Goal: Task Accomplishment & Management: Use online tool/utility

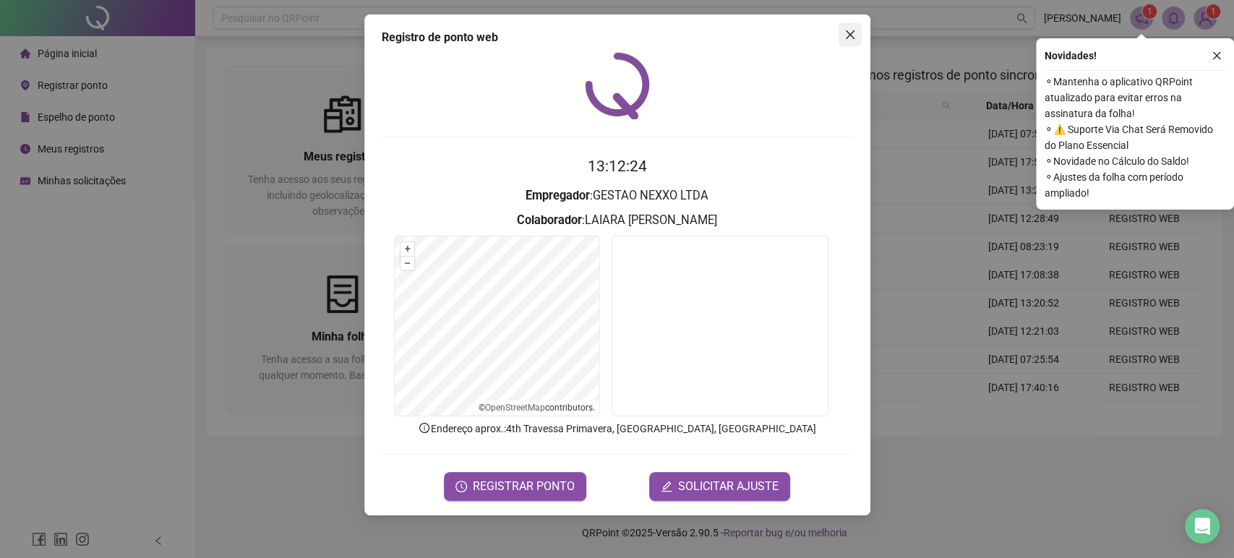
click at [853, 37] on icon "close" at bounding box center [850, 35] width 12 height 12
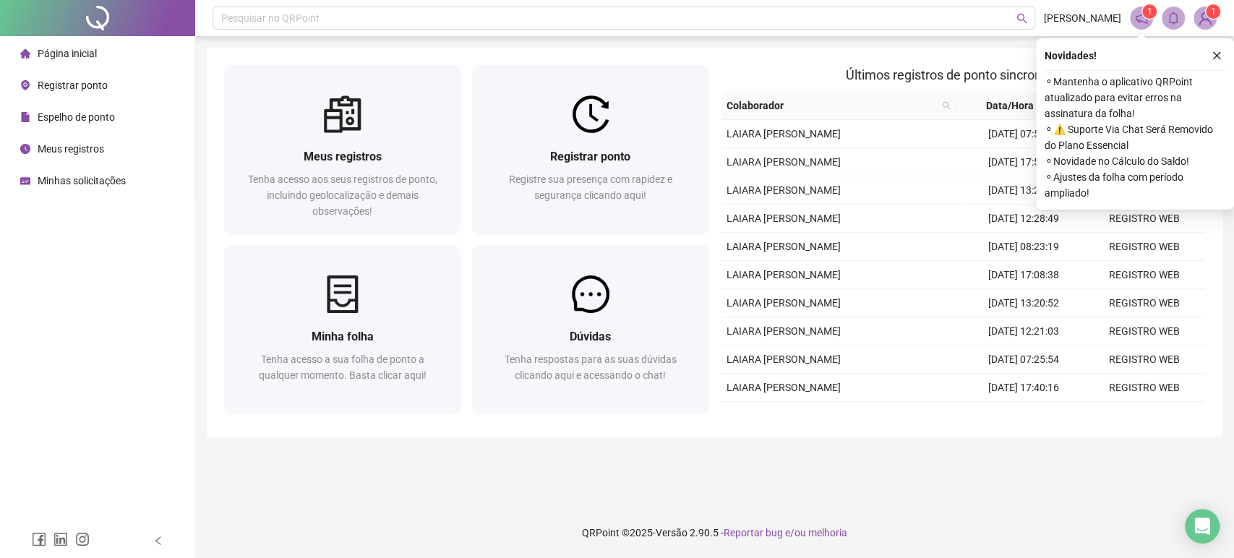
click at [90, 147] on span "Meus registros" at bounding box center [71, 149] width 67 height 12
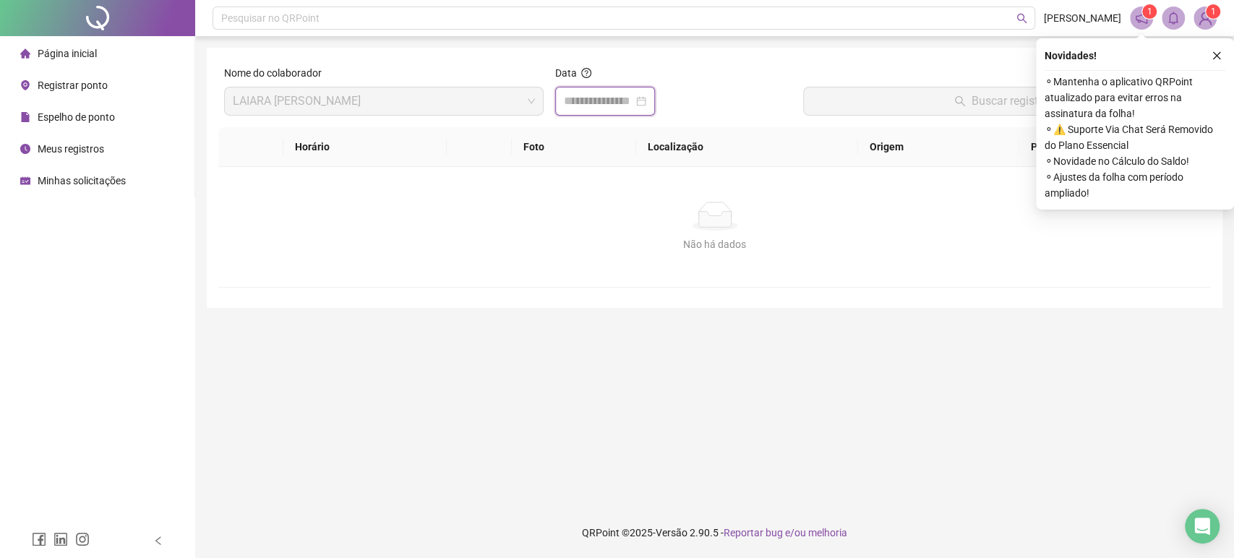
click at [633, 109] on input at bounding box center [598, 101] width 69 height 17
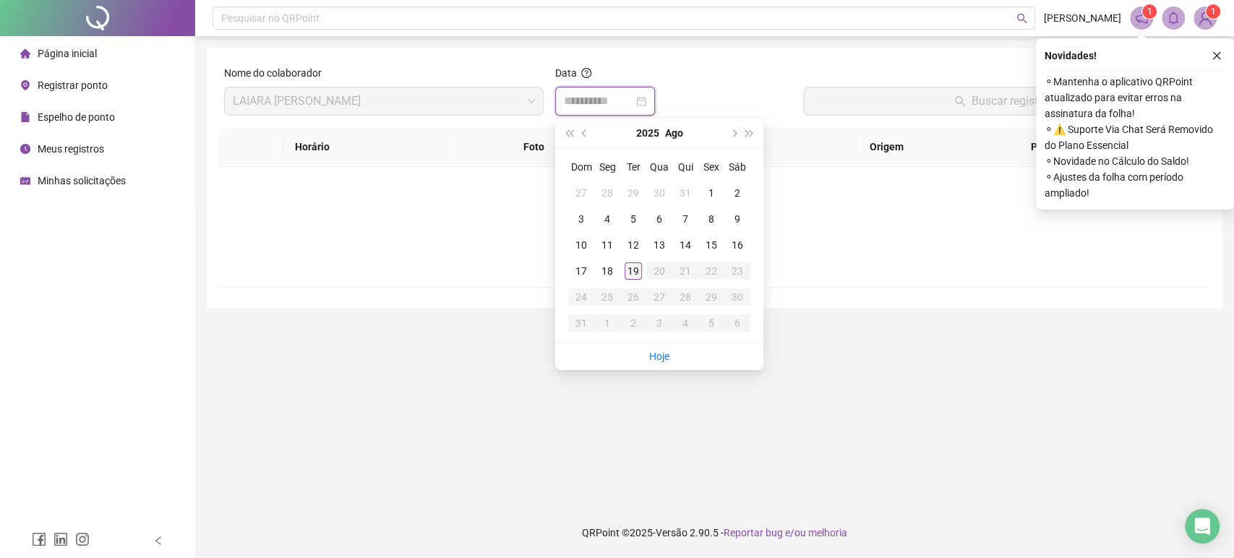
type input "**********"
drag, startPoint x: 635, startPoint y: 276, endPoint x: 695, endPoint y: 233, distance: 74.0
click at [635, 276] on div "19" at bounding box center [633, 270] width 17 height 17
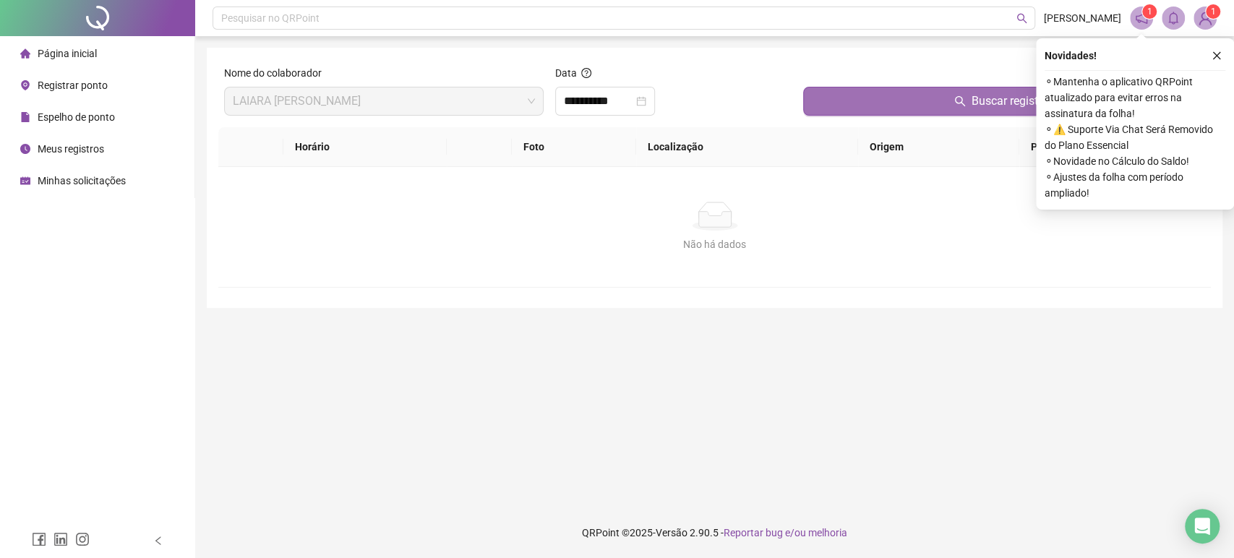
click at [865, 106] on button "Buscar registros" at bounding box center [1004, 101] width 402 height 29
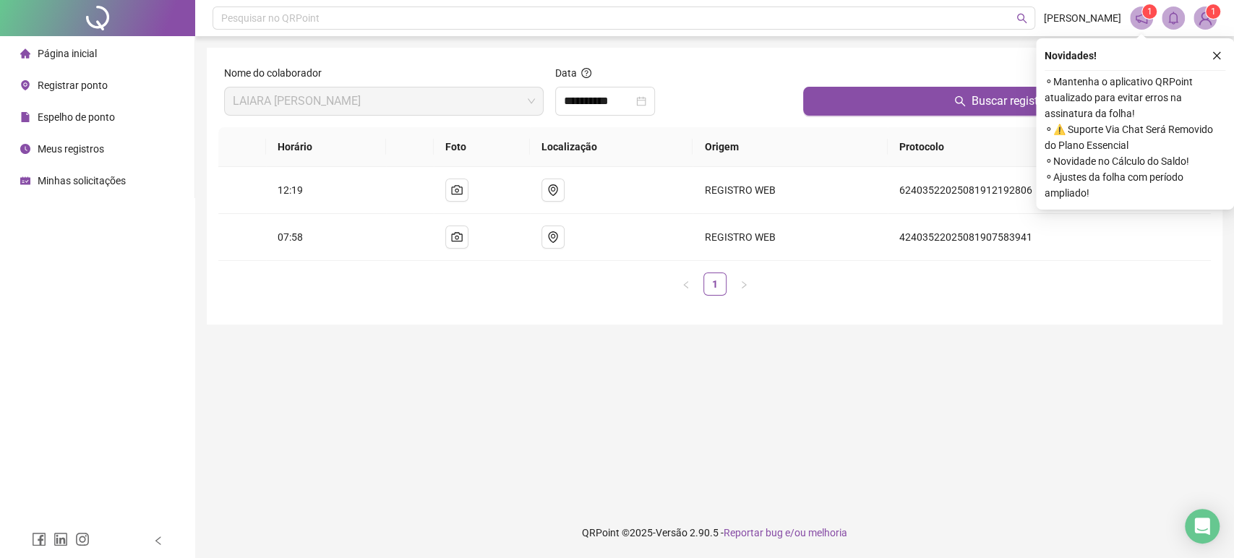
click at [98, 82] on span "Registrar ponto" at bounding box center [73, 86] width 70 height 12
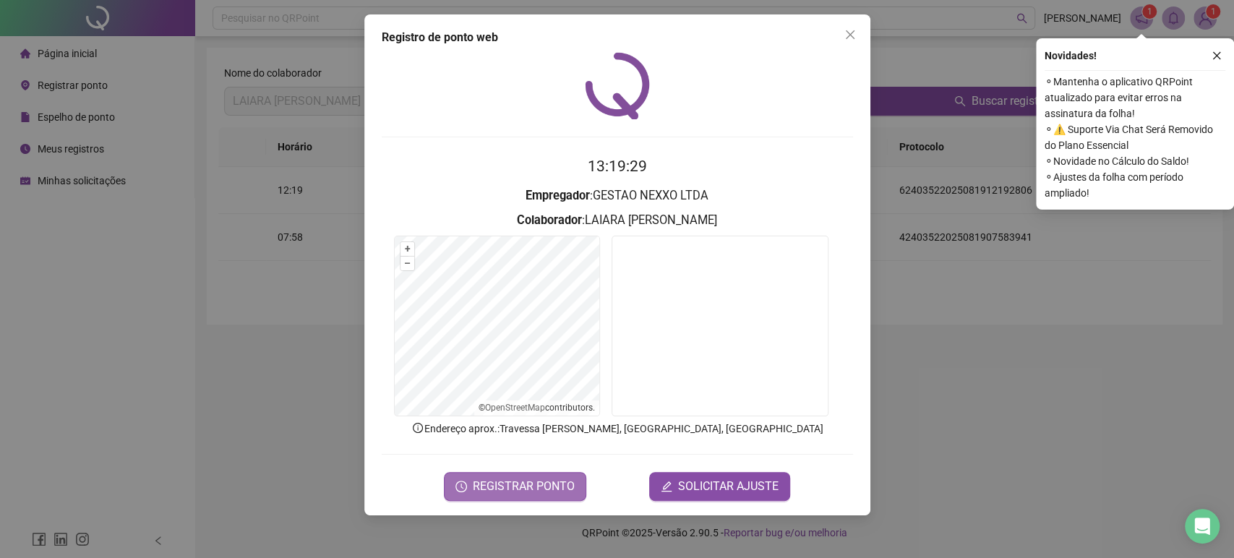
click at [494, 480] on span "REGISTRAR PONTO" at bounding box center [524, 486] width 102 height 17
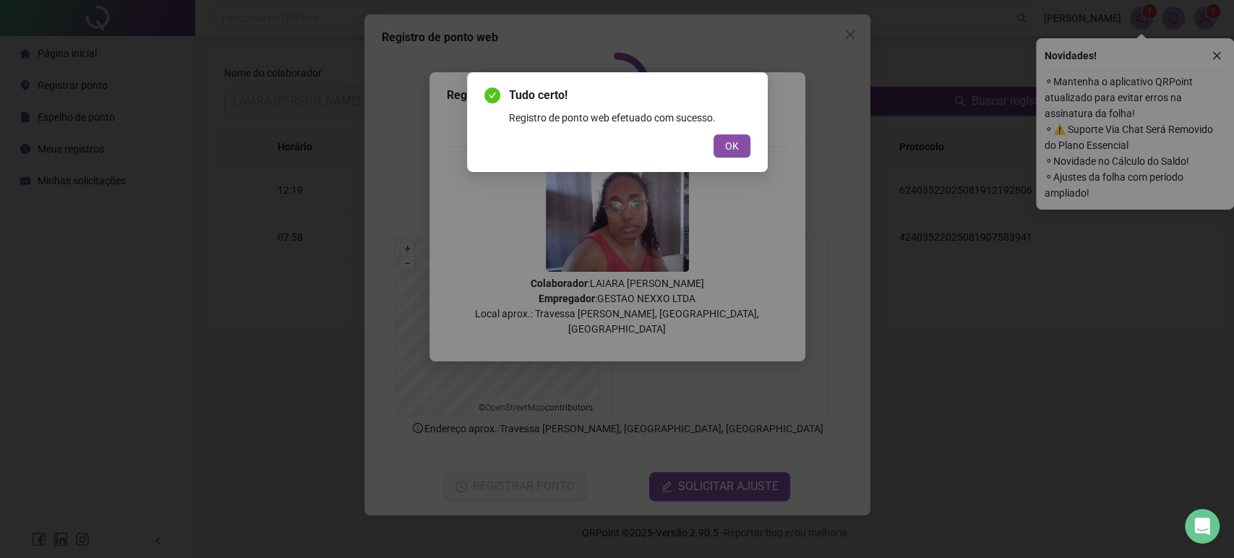
click at [737, 131] on div "Tudo certo! Registro de ponto web efetuado com sucesso. OK" at bounding box center [617, 122] width 266 height 71
drag, startPoint x: 736, startPoint y: 135, endPoint x: 768, endPoint y: 123, distance: 34.8
click at [735, 136] on button "OK" at bounding box center [732, 145] width 37 height 23
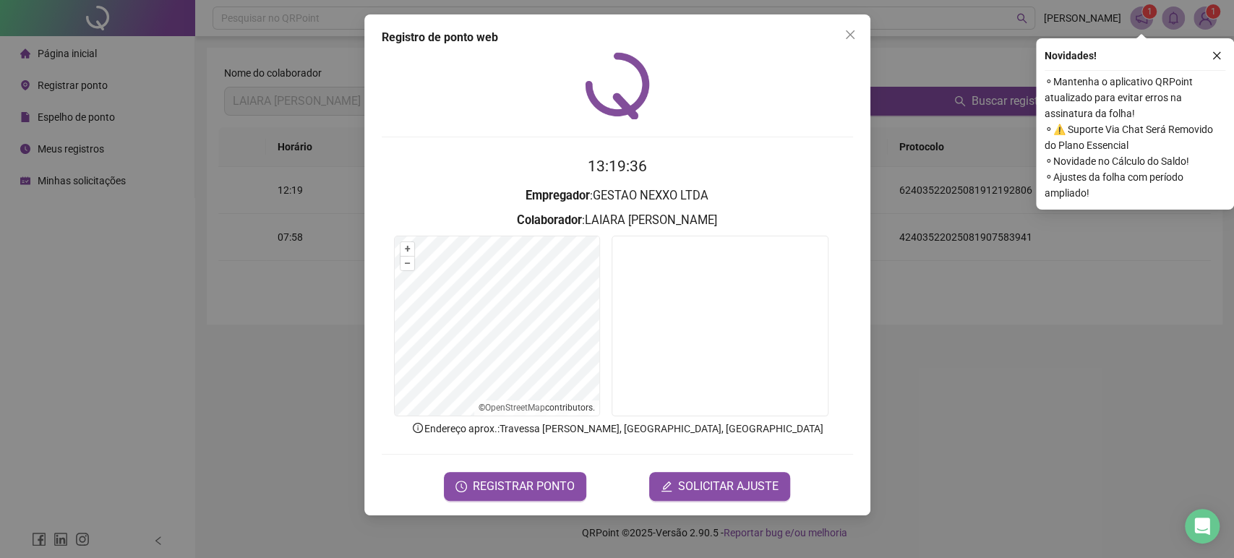
drag, startPoint x: 844, startPoint y: 34, endPoint x: 785, endPoint y: 182, distance: 159.6
click at [846, 34] on icon "close" at bounding box center [850, 35] width 12 height 12
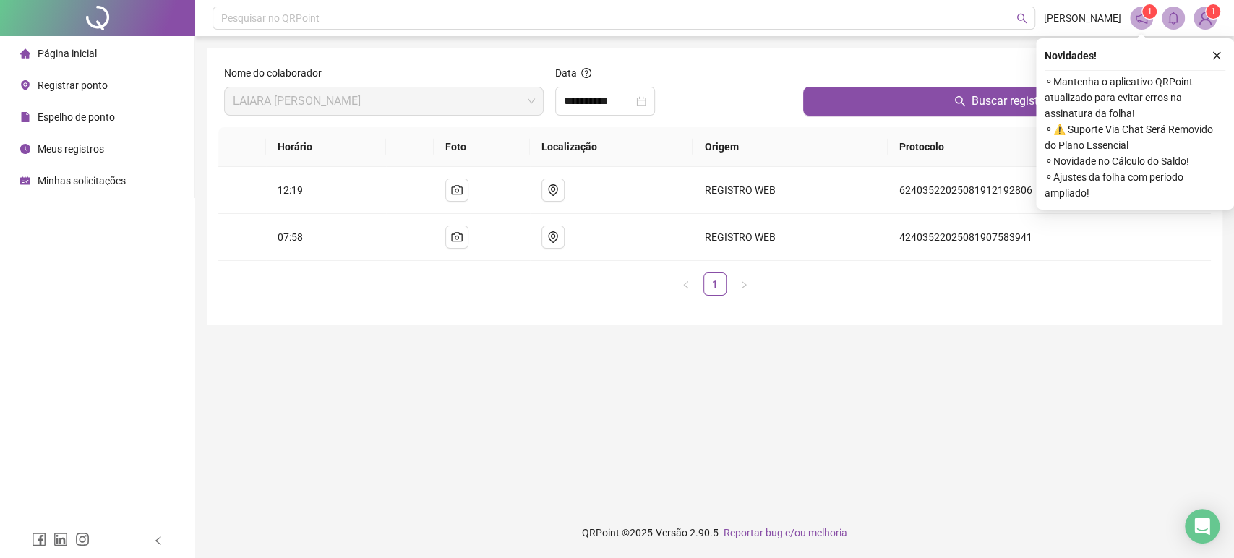
click at [76, 149] on span "Meus registros" at bounding box center [71, 149] width 67 height 12
click at [861, 91] on button "Buscar registros" at bounding box center [1004, 101] width 402 height 29
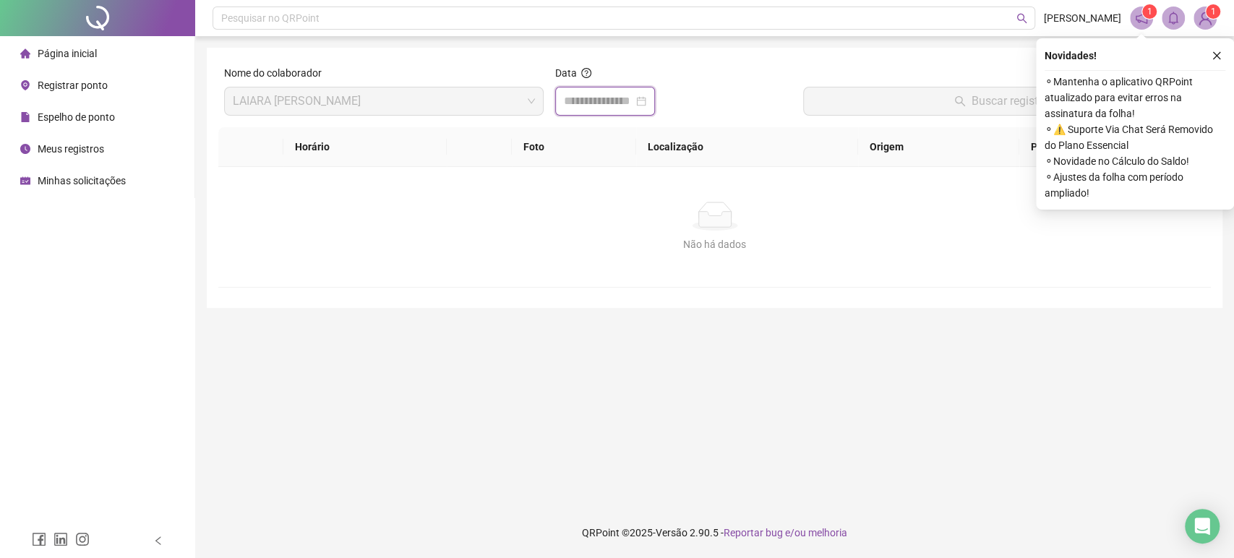
click at [572, 95] on input at bounding box center [598, 101] width 69 height 17
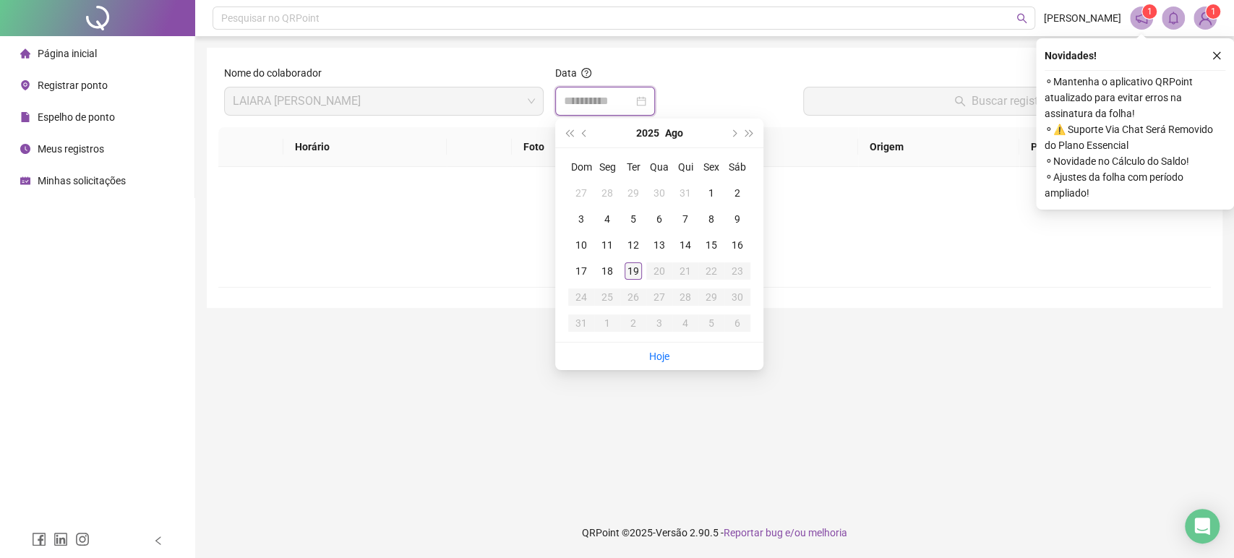
type input "**********"
click at [629, 265] on div "19" at bounding box center [633, 270] width 17 height 17
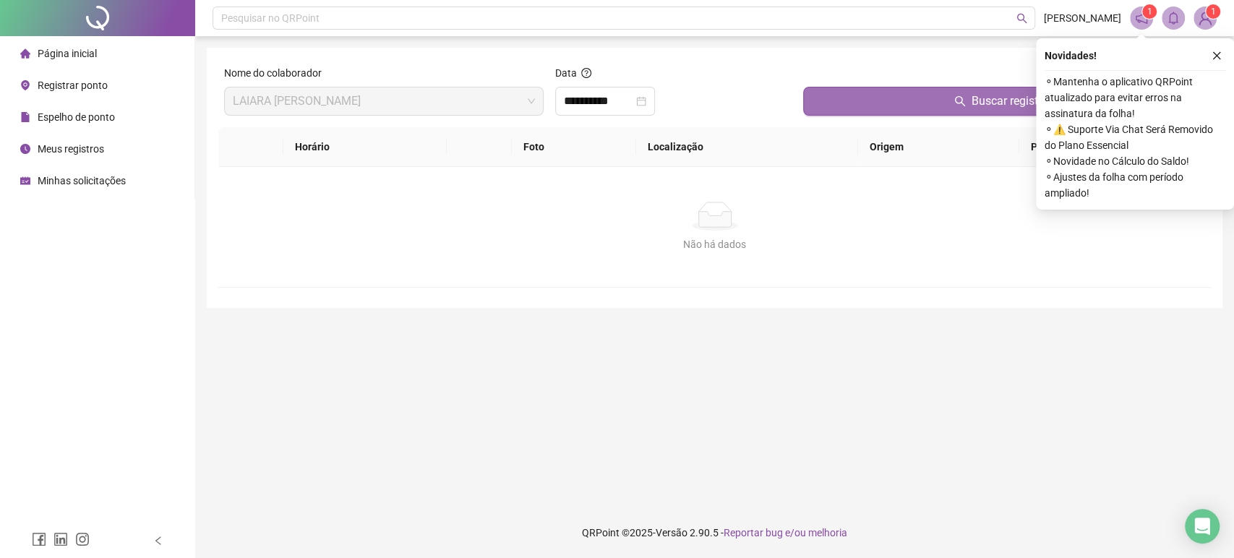
click at [931, 95] on button "Buscar registros" at bounding box center [1004, 101] width 402 height 29
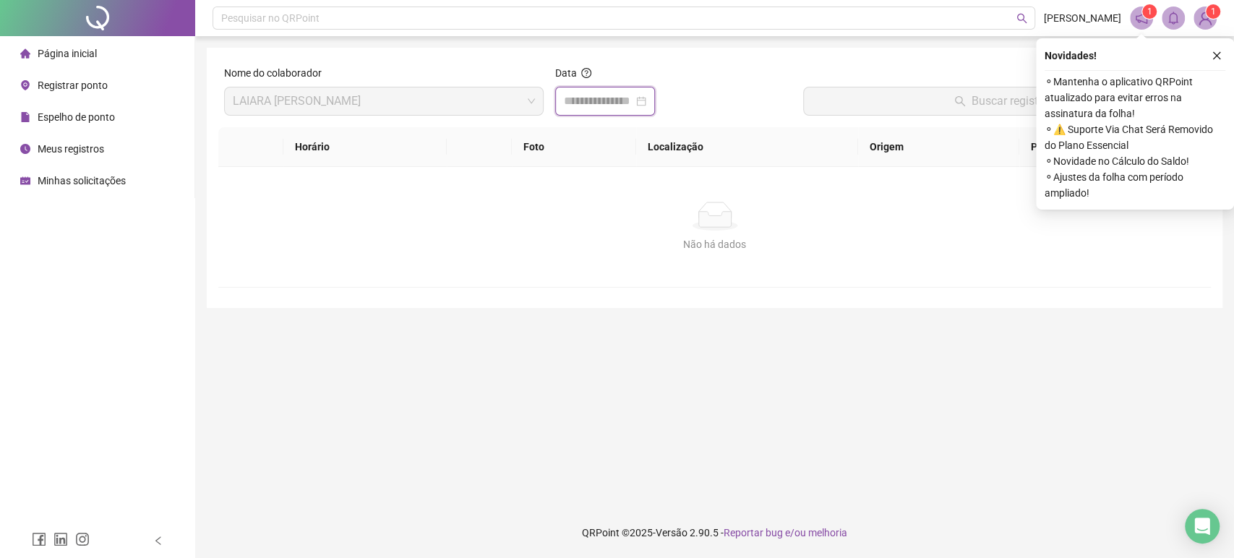
click at [608, 103] on input at bounding box center [598, 101] width 69 height 17
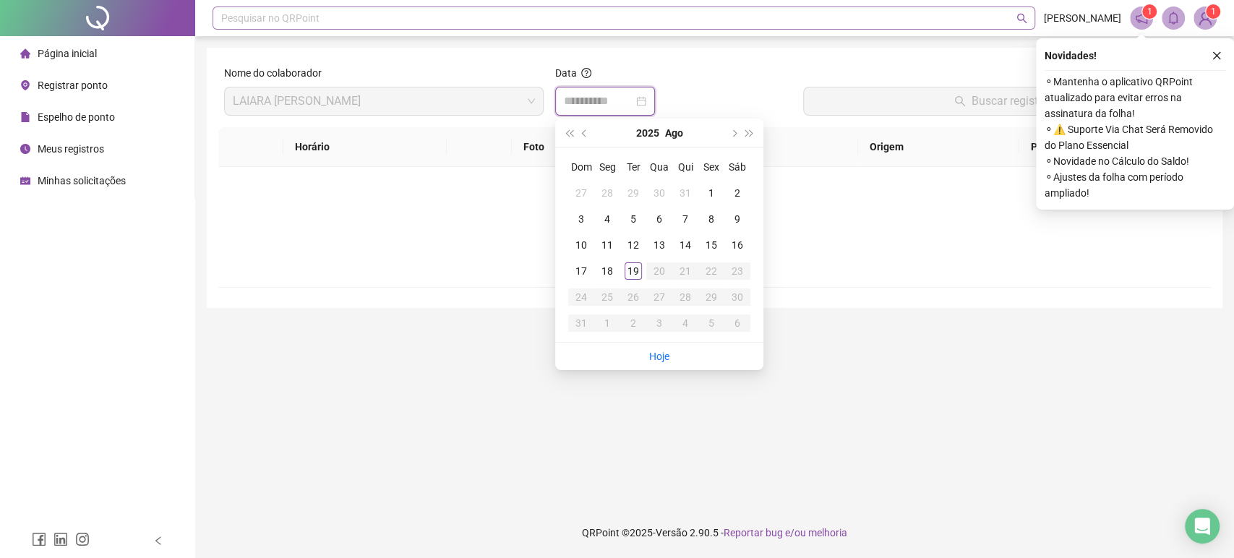
type input "**********"
click at [445, 228] on div "Não há dados" at bounding box center [715, 216] width 958 height 29
